Goal: Book appointment/travel/reservation

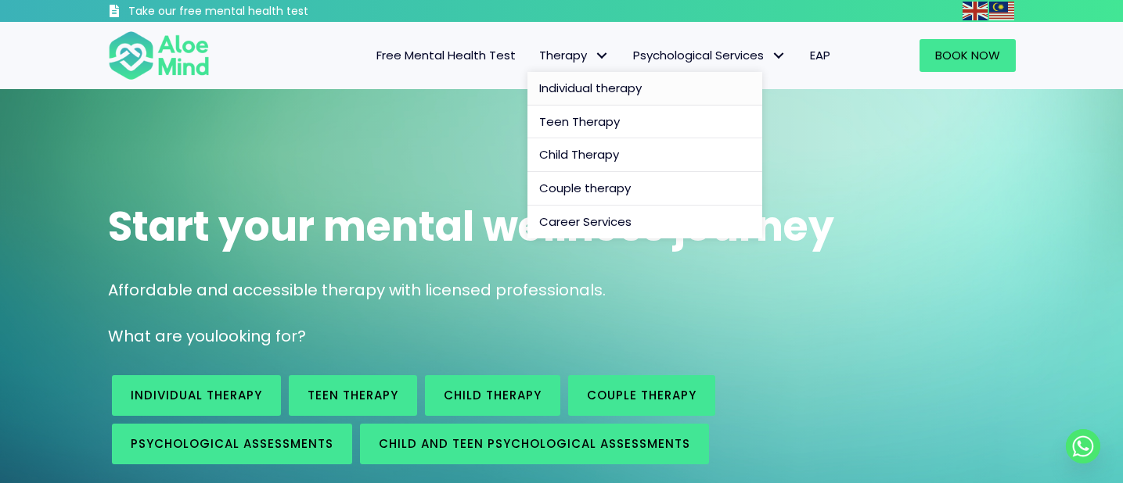
click at [591, 91] on span "Individual therapy" at bounding box center [590, 88] width 102 height 16
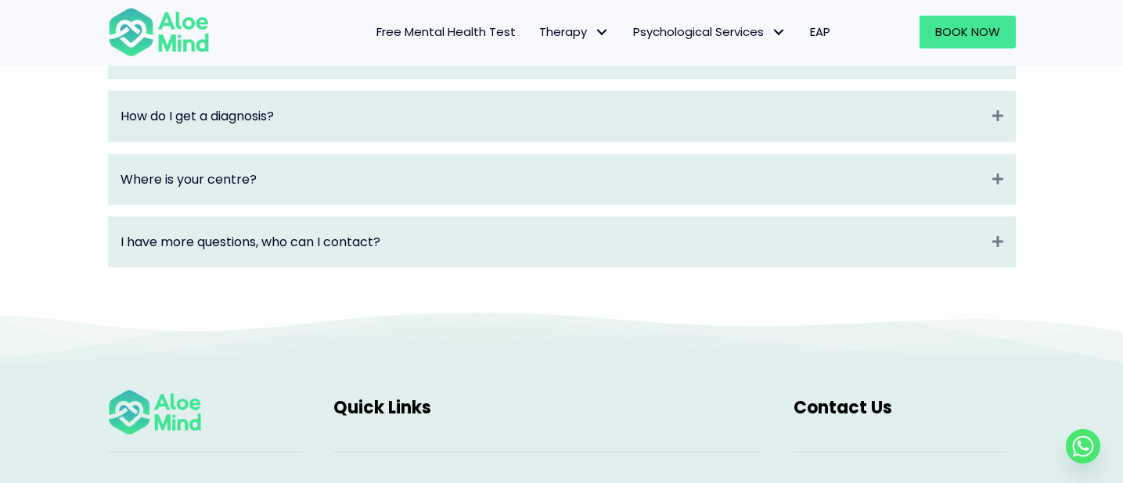
scroll to position [2324, 0]
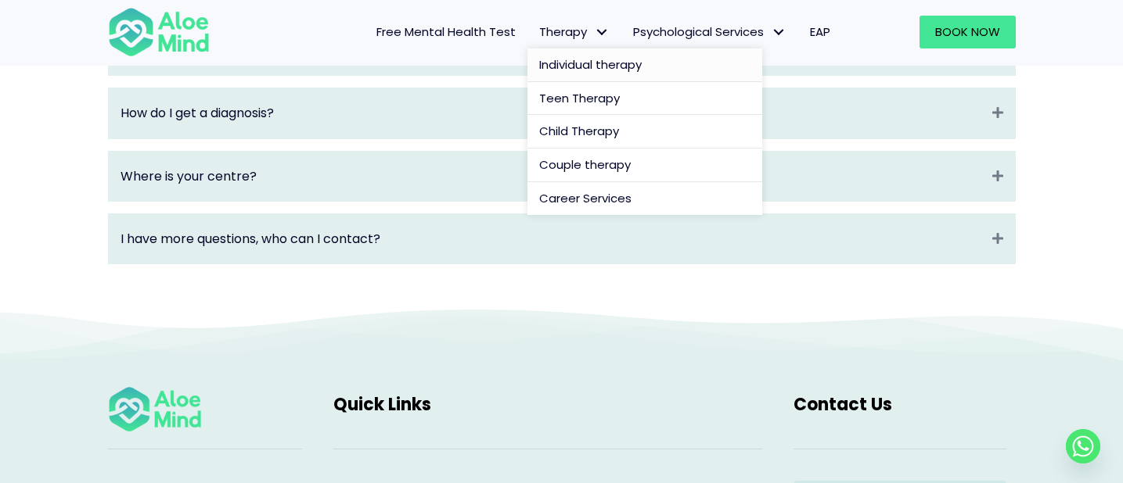
click at [587, 59] on span "Individual therapy" at bounding box center [590, 64] width 102 height 16
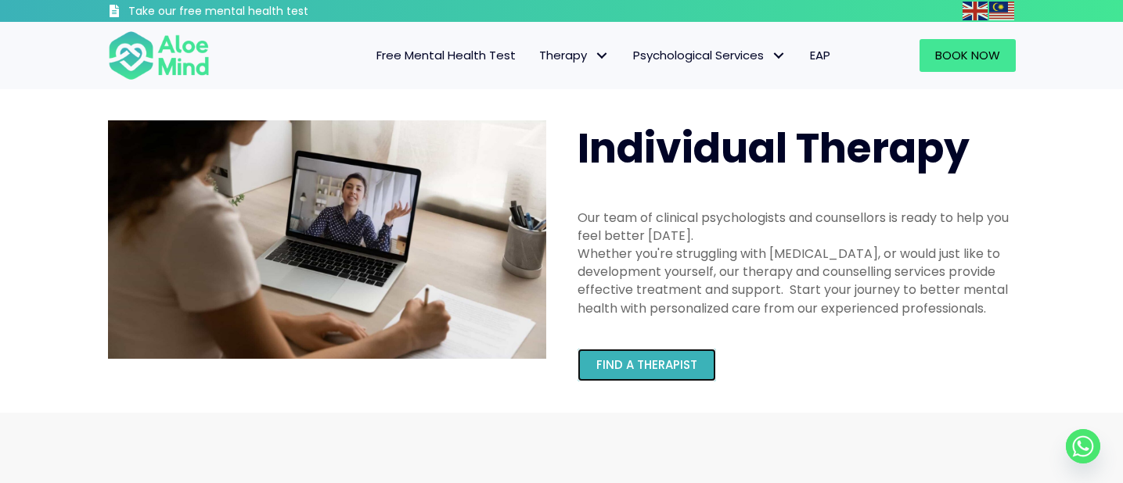
click at [627, 368] on span "Find a therapist" at bounding box center [646, 365] width 101 height 16
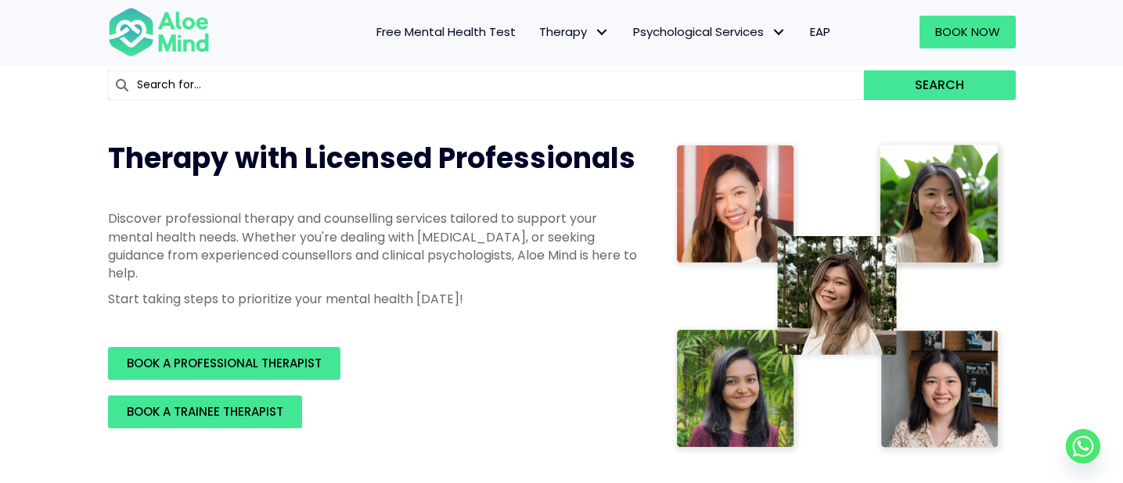
scroll to position [148, 0]
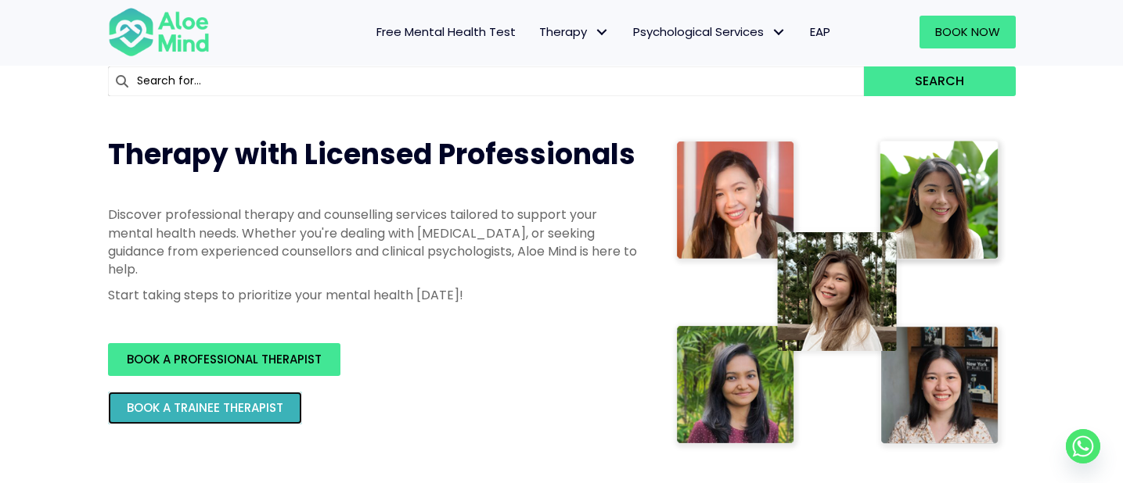
click at [194, 411] on span "BOOK A TRAINEE THERAPIST" at bounding box center [205, 408] width 156 height 16
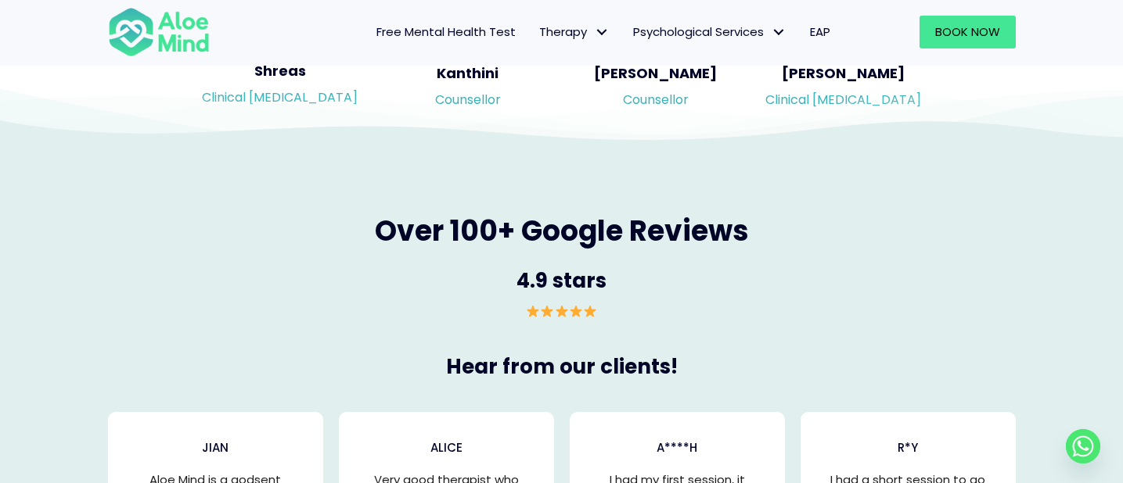
scroll to position [2558, 0]
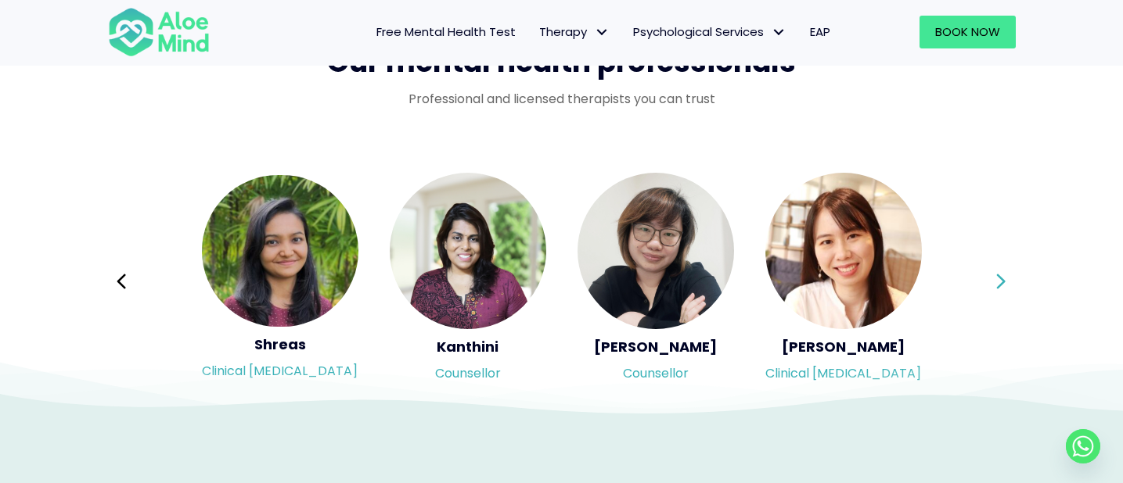
click at [1002, 277] on icon at bounding box center [1000, 282] width 11 height 30
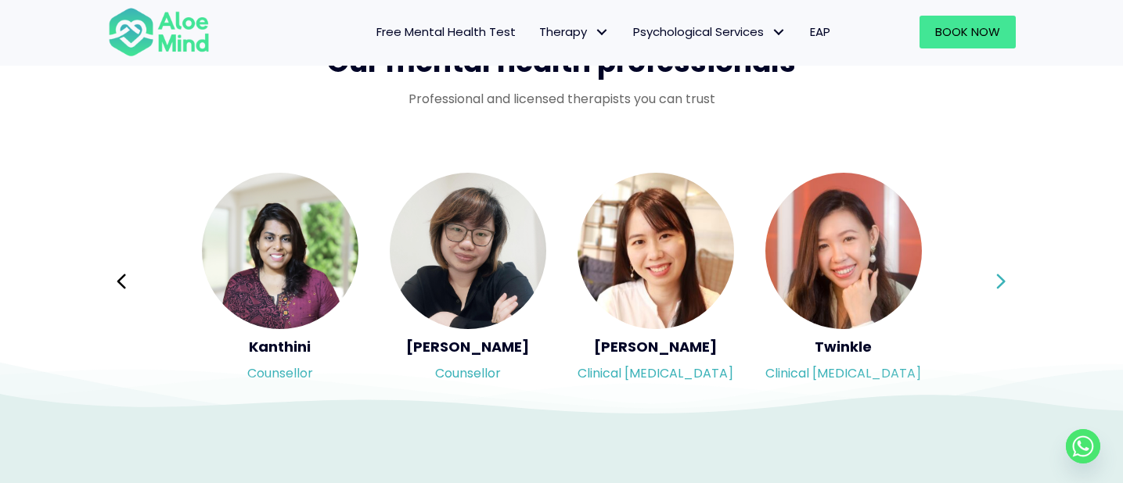
click at [1002, 277] on icon at bounding box center [1000, 282] width 11 height 30
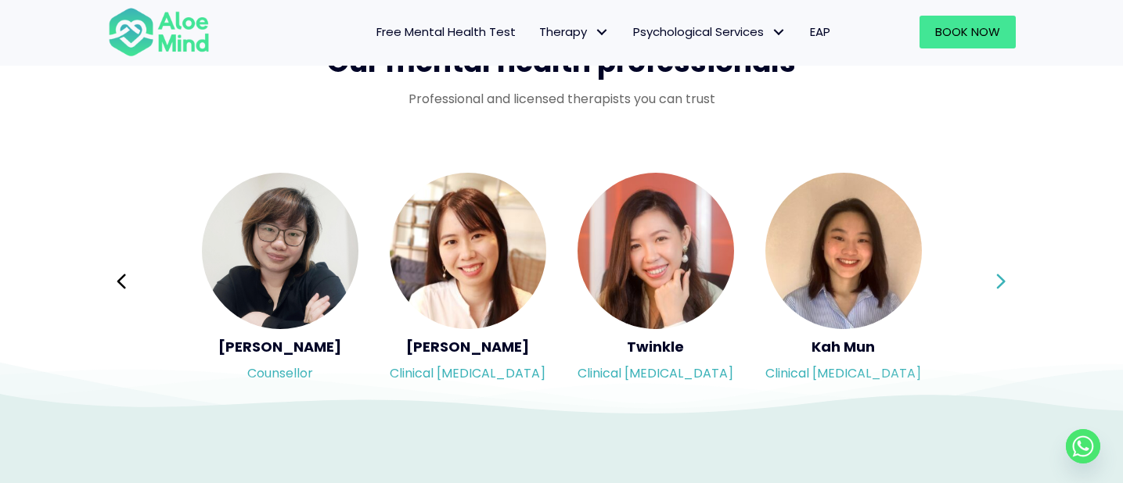
click at [1002, 277] on icon at bounding box center [1000, 282] width 11 height 30
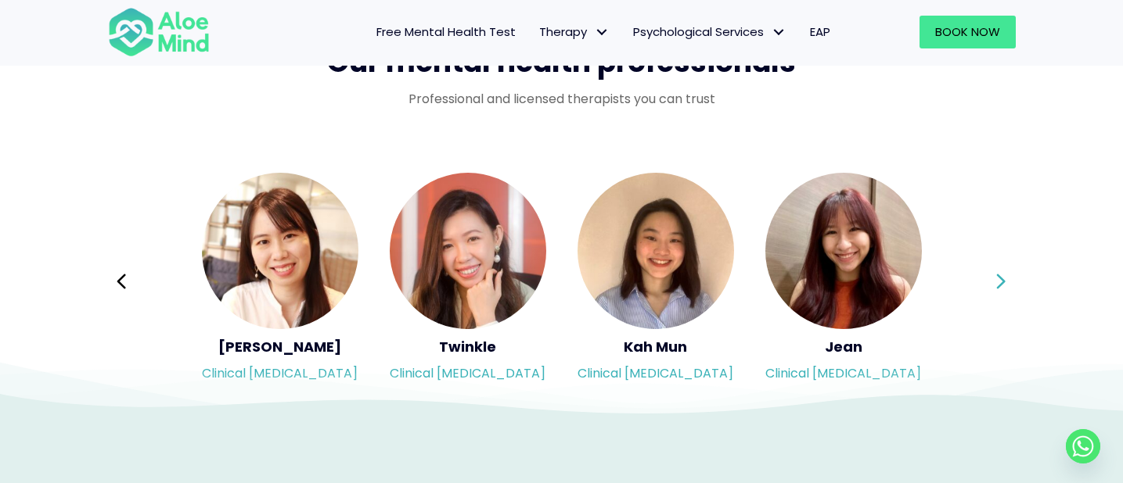
click at [1002, 277] on icon at bounding box center [1000, 282] width 11 height 30
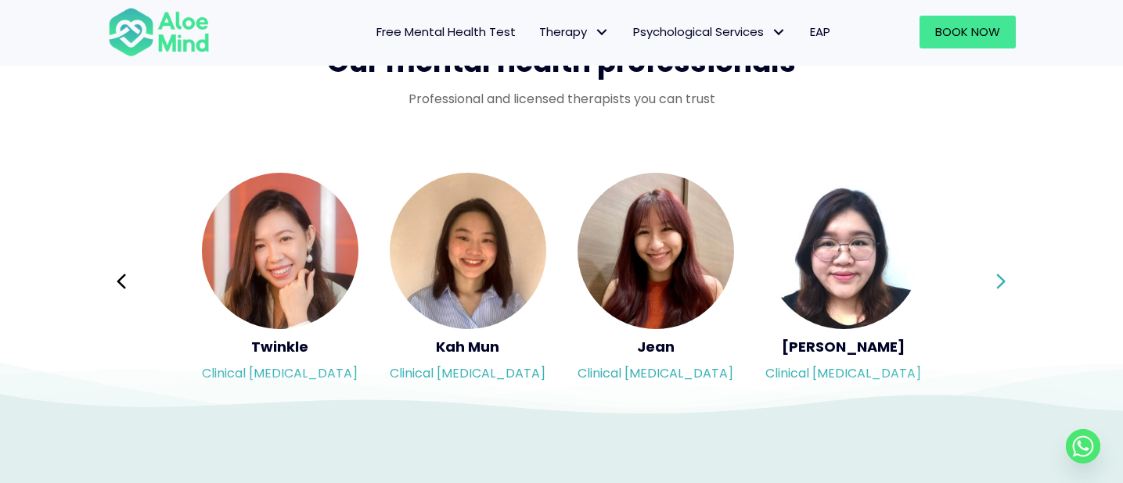
click at [1002, 277] on icon at bounding box center [1000, 282] width 11 height 30
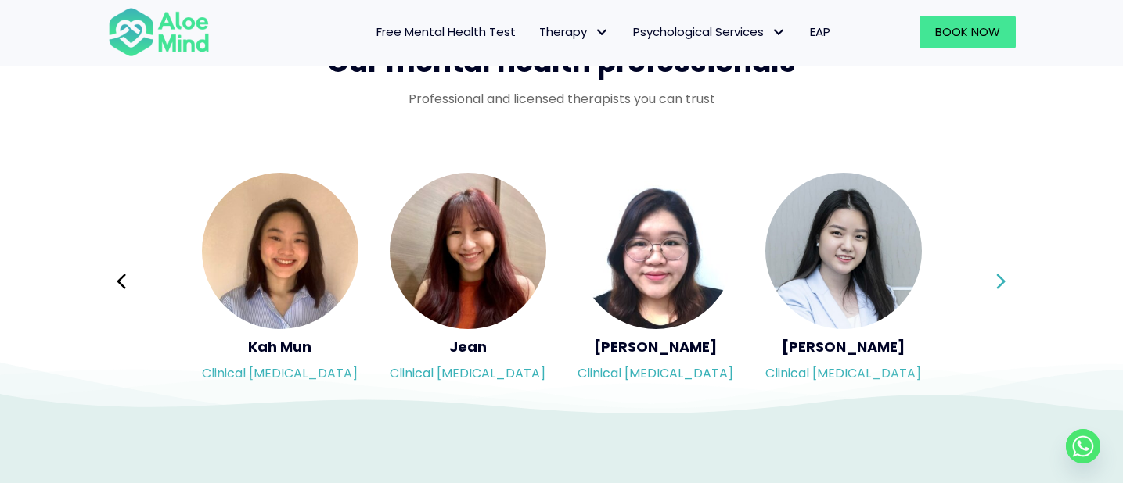
click at [1002, 277] on icon at bounding box center [1000, 282] width 11 height 30
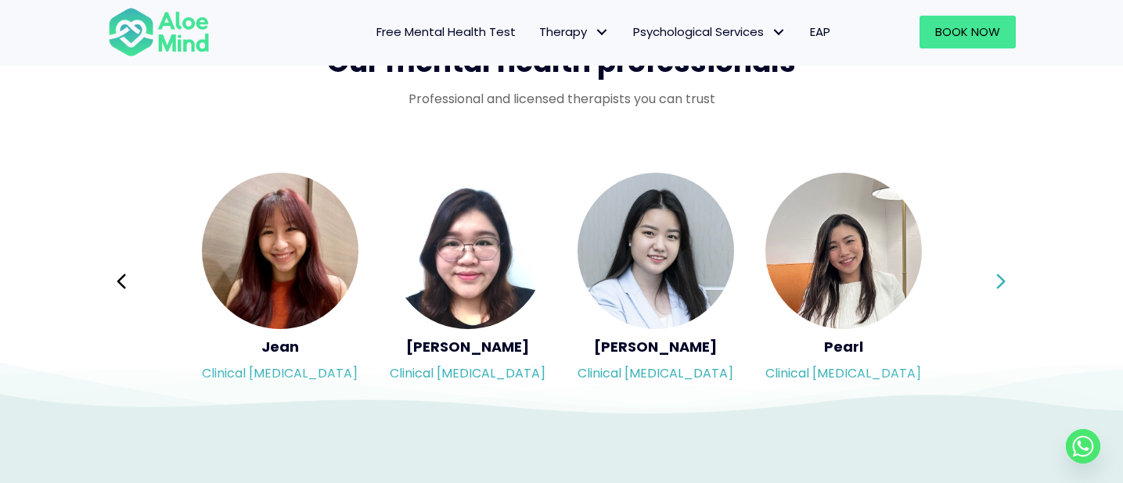
click at [1002, 277] on icon at bounding box center [1000, 282] width 11 height 30
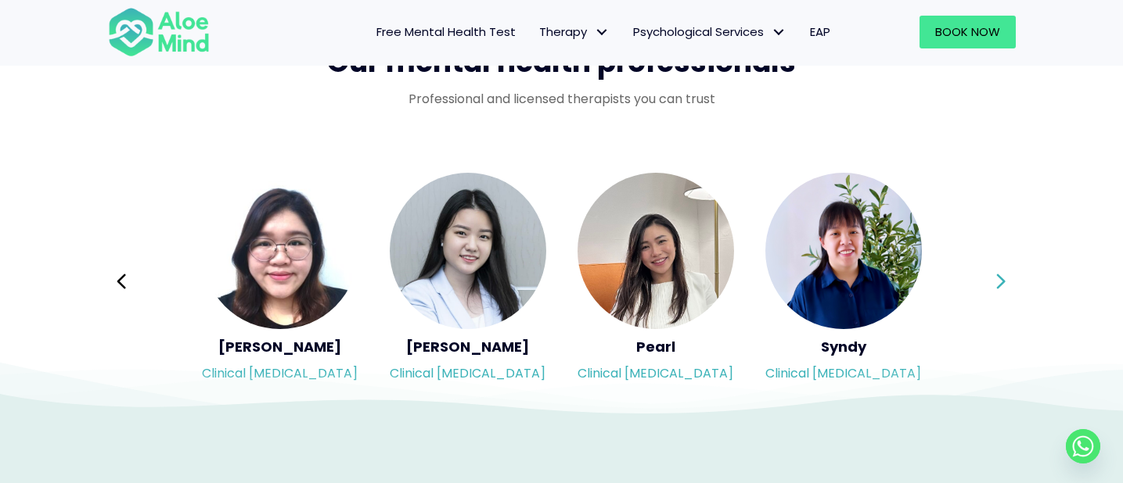
click at [1002, 277] on icon at bounding box center [1000, 282] width 11 height 30
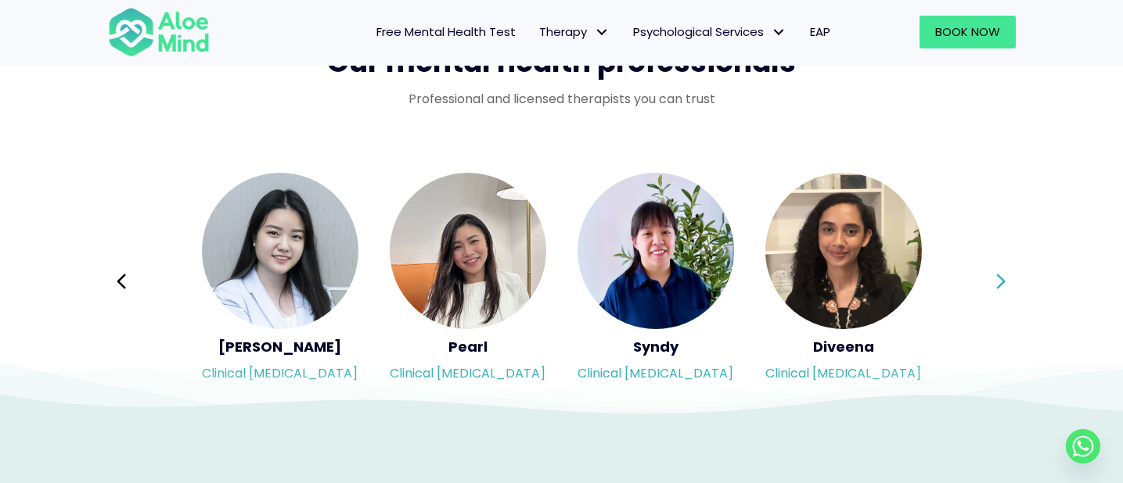
click at [1002, 277] on icon at bounding box center [1000, 282] width 11 height 30
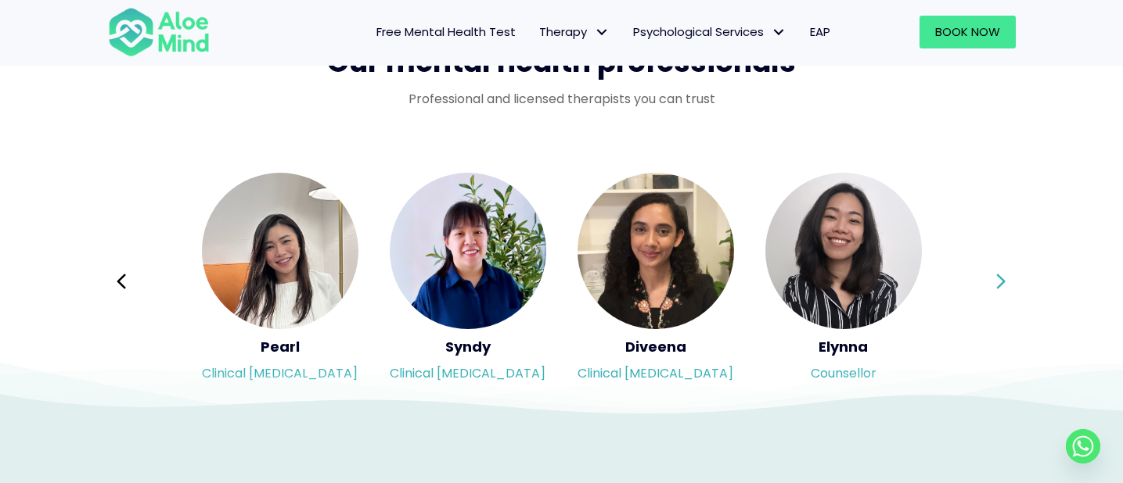
click at [1002, 277] on icon at bounding box center [1000, 282] width 11 height 30
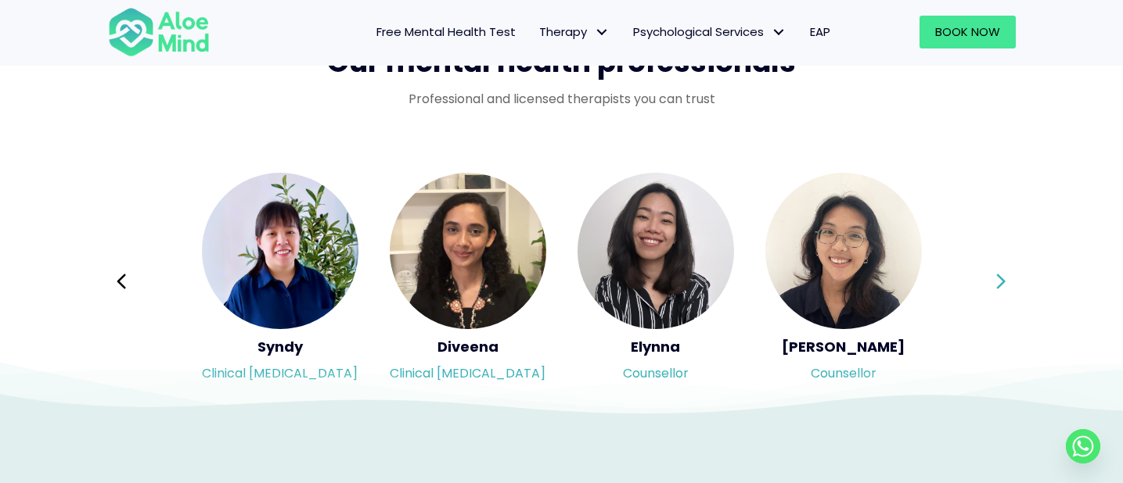
click at [1002, 277] on icon at bounding box center [1000, 282] width 11 height 30
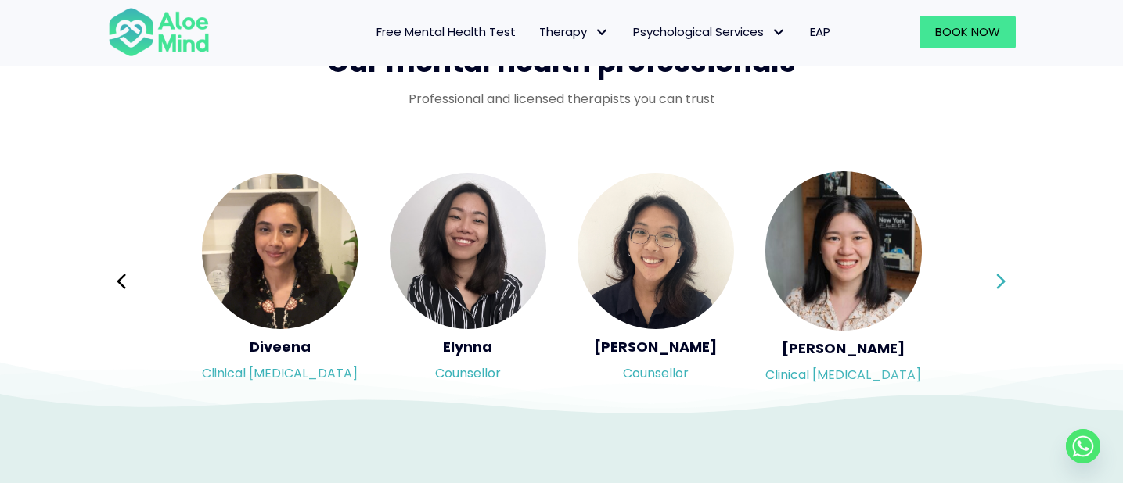
click at [1002, 277] on icon at bounding box center [1000, 282] width 11 height 30
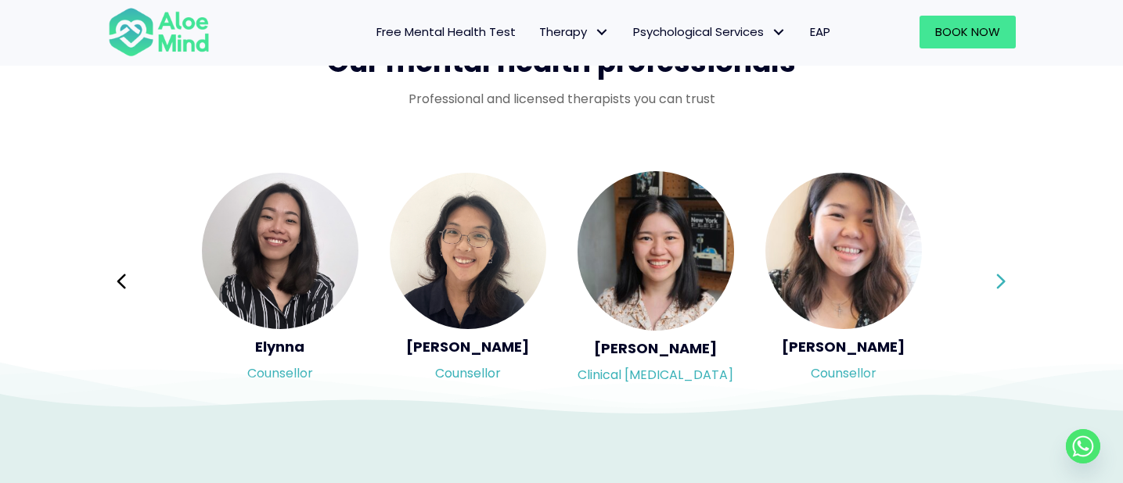
click at [1002, 277] on icon at bounding box center [1000, 282] width 11 height 30
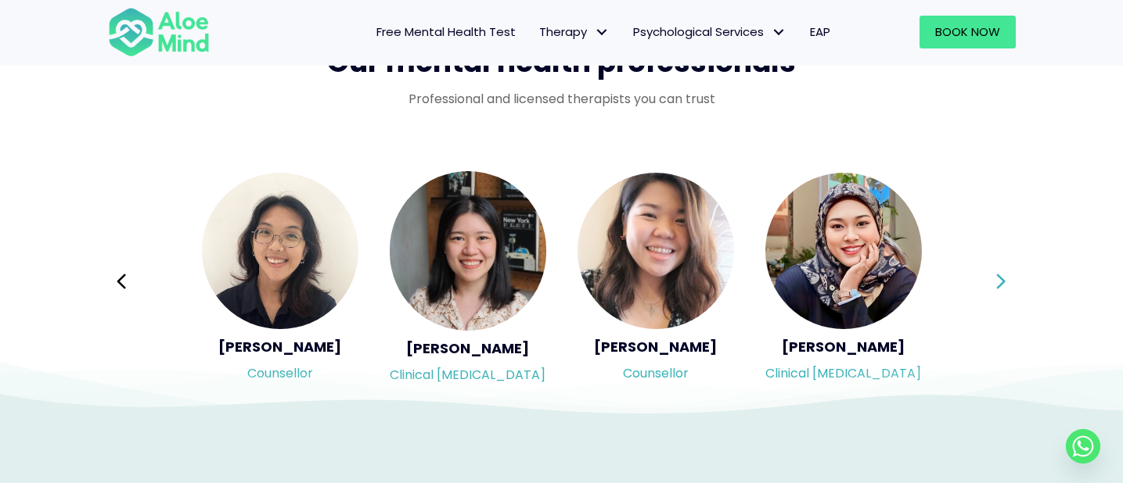
click at [1002, 277] on icon at bounding box center [1000, 282] width 11 height 30
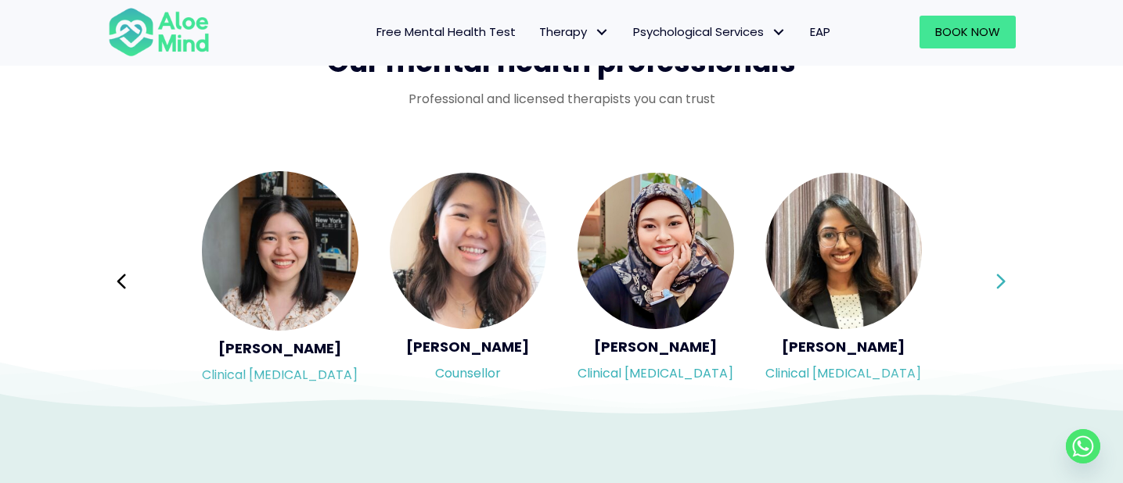
click at [1002, 277] on icon at bounding box center [1000, 282] width 11 height 30
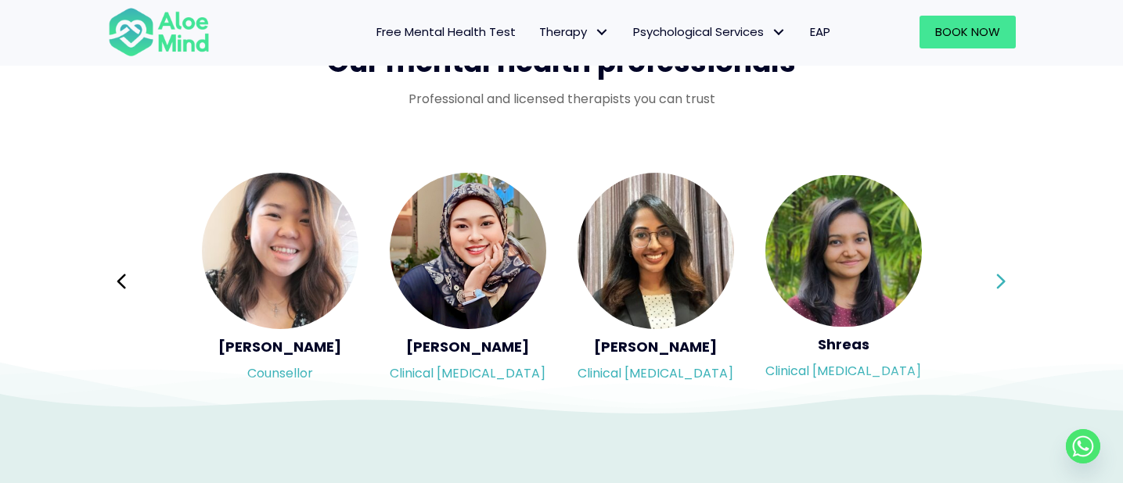
click at [1002, 277] on icon at bounding box center [1000, 282] width 11 height 30
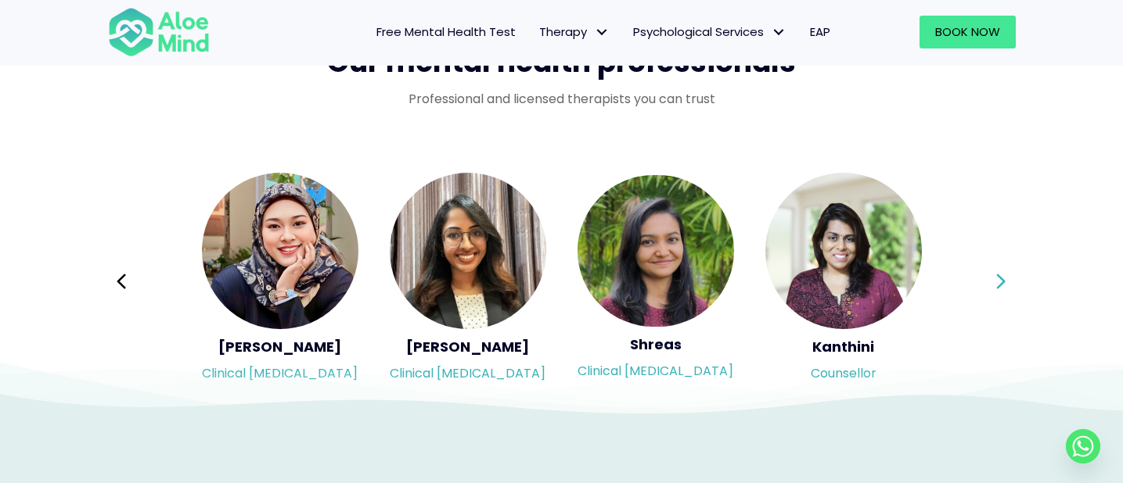
click at [1002, 277] on icon at bounding box center [1000, 282] width 11 height 30
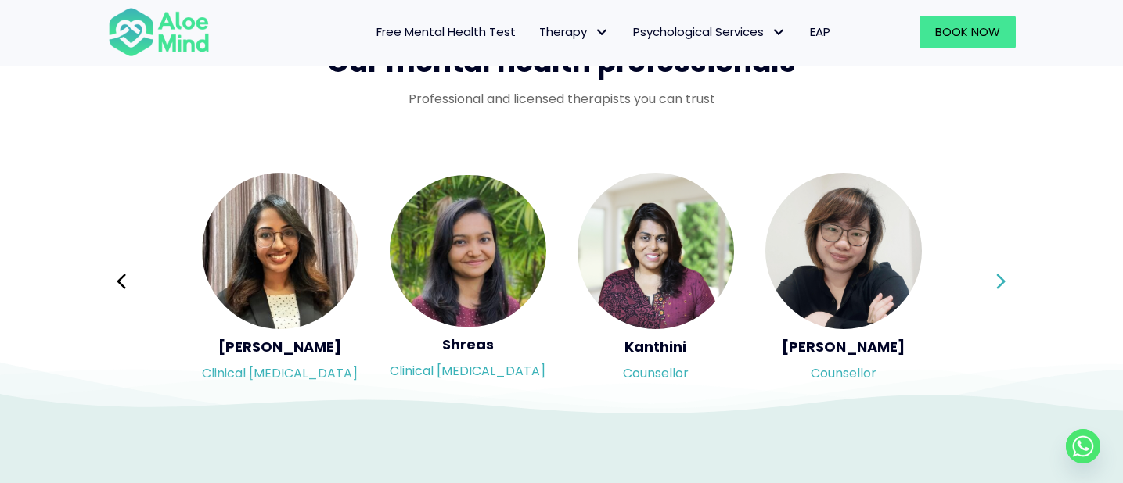
click at [1002, 277] on icon at bounding box center [1000, 282] width 11 height 30
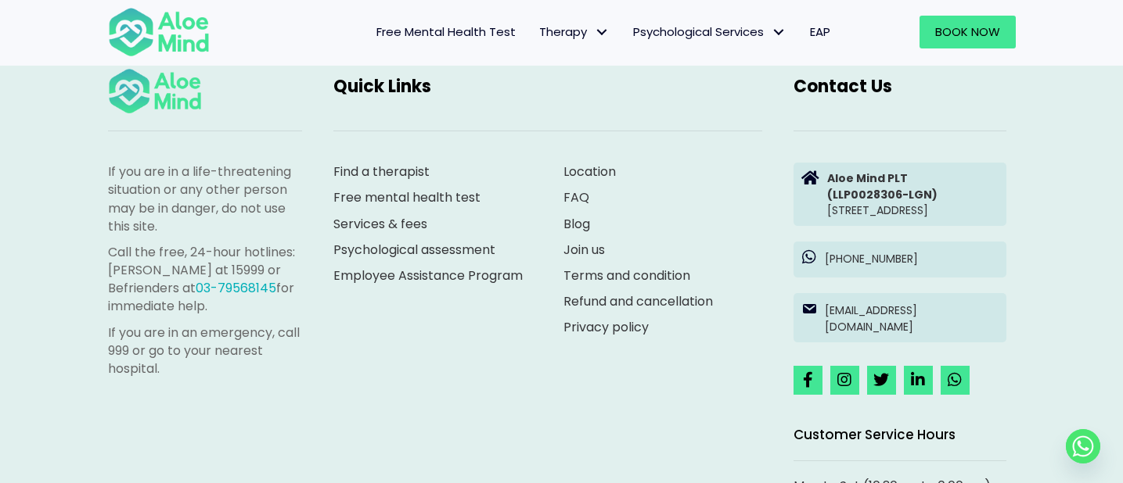
scroll to position [4558, 0]
